Goal: Task Accomplishment & Management: Use online tool/utility

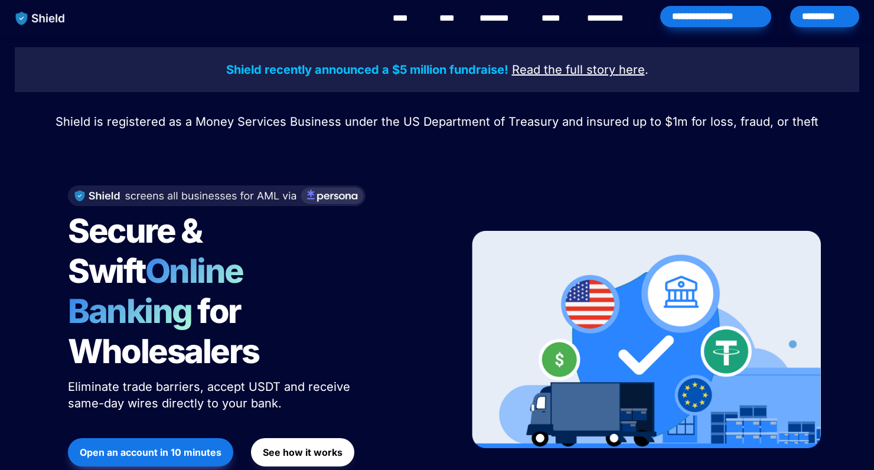
click at [823, 18] on div "*********" at bounding box center [824, 16] width 69 height 21
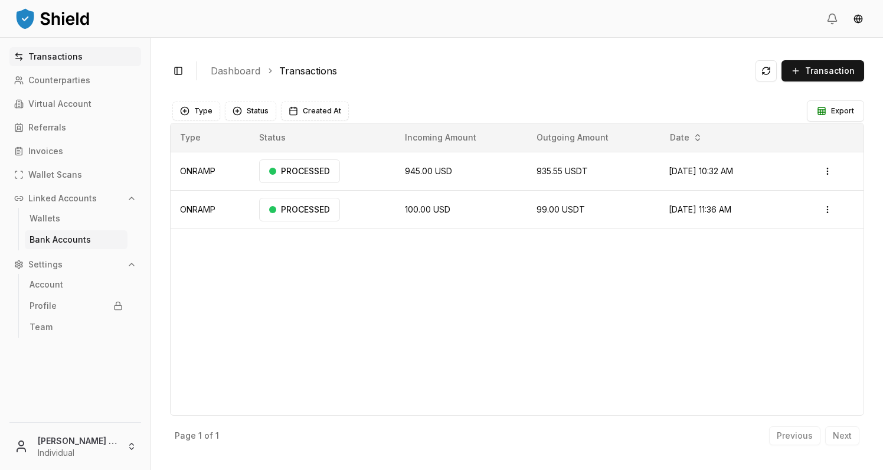
click at [87, 240] on p "Bank Accounts" at bounding box center [60, 240] width 61 height 8
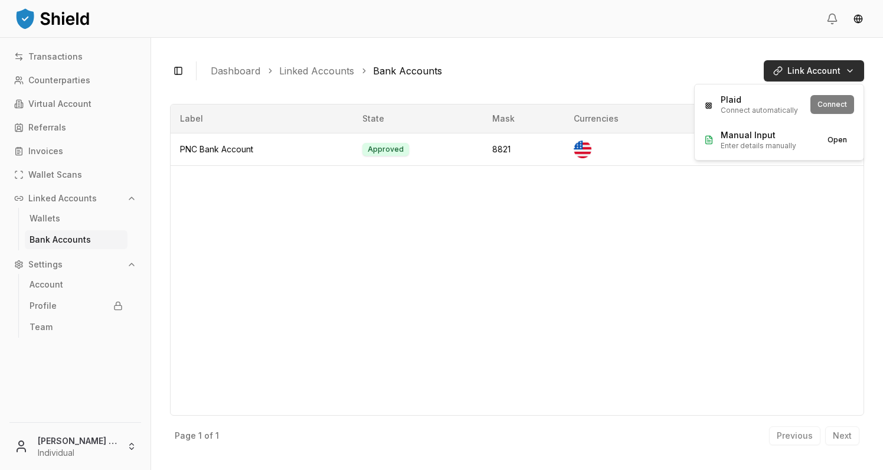
click at [828, 71] on html "Transactions Counterparties Virtual Account Referrals Invoices Wallet Scans Lin…" at bounding box center [441, 235] width 883 height 470
click at [838, 107] on div "Plaid Connect automatically Connect" at bounding box center [779, 104] width 164 height 35
click at [837, 101] on button "Connect" at bounding box center [833, 104] width 44 height 19
click at [841, 72] on html "Transactions Counterparties Virtual Account Referrals Invoices Wallet Scans Lin…" at bounding box center [441, 235] width 883 height 470
click at [840, 105] on div "Plaid Connect automatically Connect" at bounding box center [779, 104] width 164 height 35
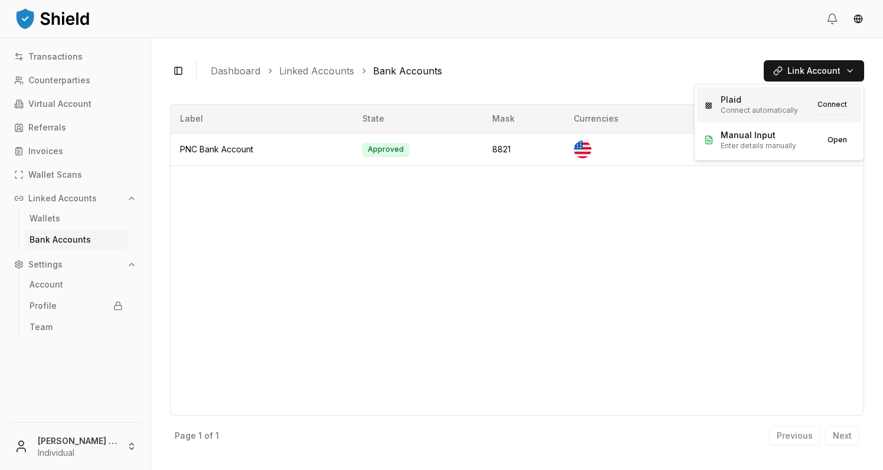
click at [821, 105] on button "Connect" at bounding box center [833, 104] width 44 height 19
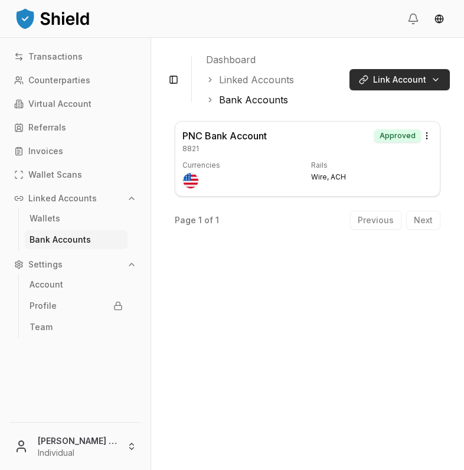
click at [438, 76] on html "Transactions Counterparties Virtual Account Referrals Invoices Wallet Scans Lin…" at bounding box center [232, 235] width 464 height 470
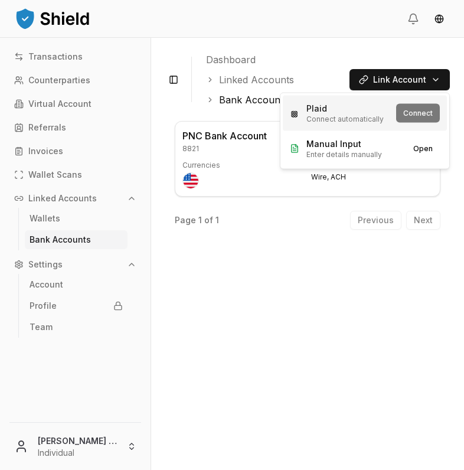
click at [426, 109] on div "Plaid Connect automatically Connect" at bounding box center [365, 113] width 164 height 35
click at [417, 116] on button "Connect" at bounding box center [418, 113] width 44 height 19
